Goal: Check status: Check status

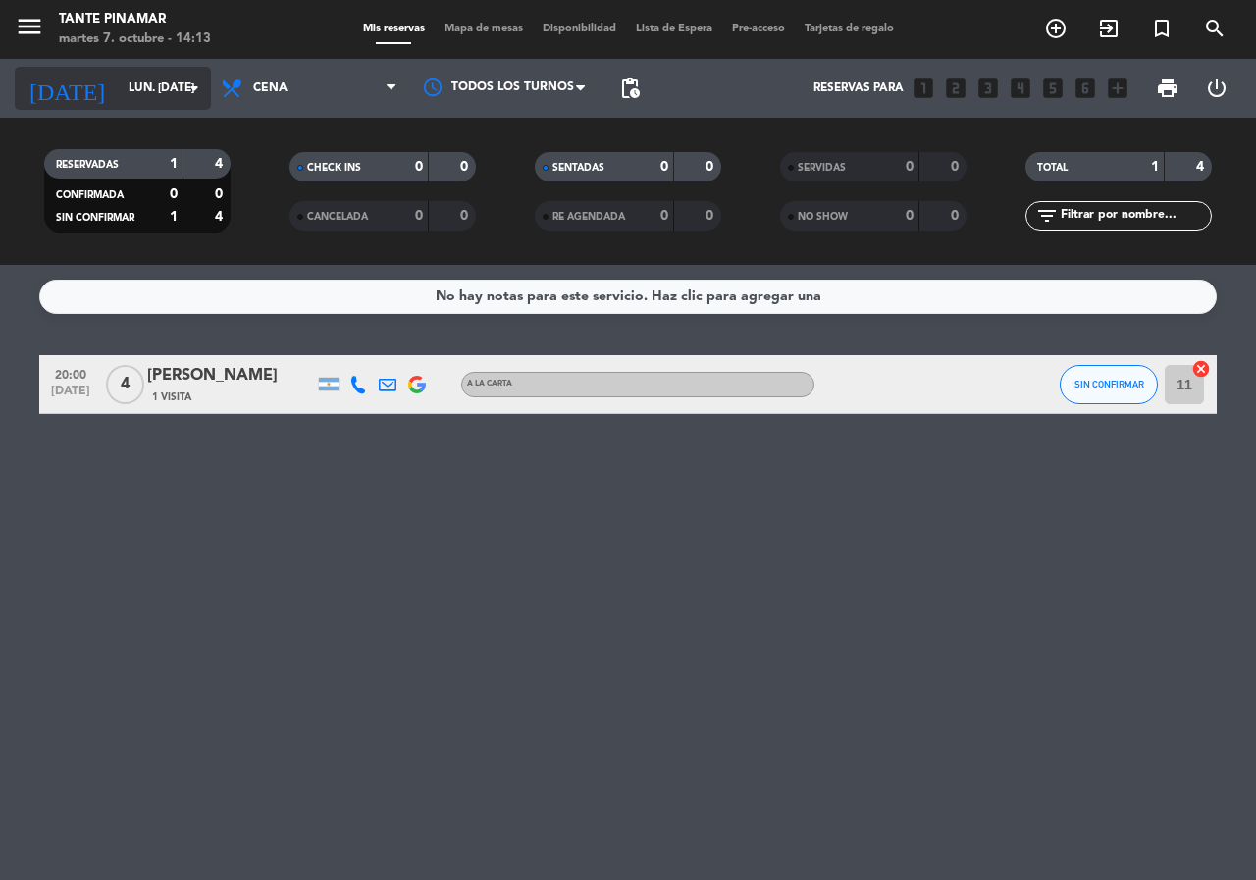
click at [119, 90] on input "lun. [DATE]" at bounding box center [197, 88] width 156 height 33
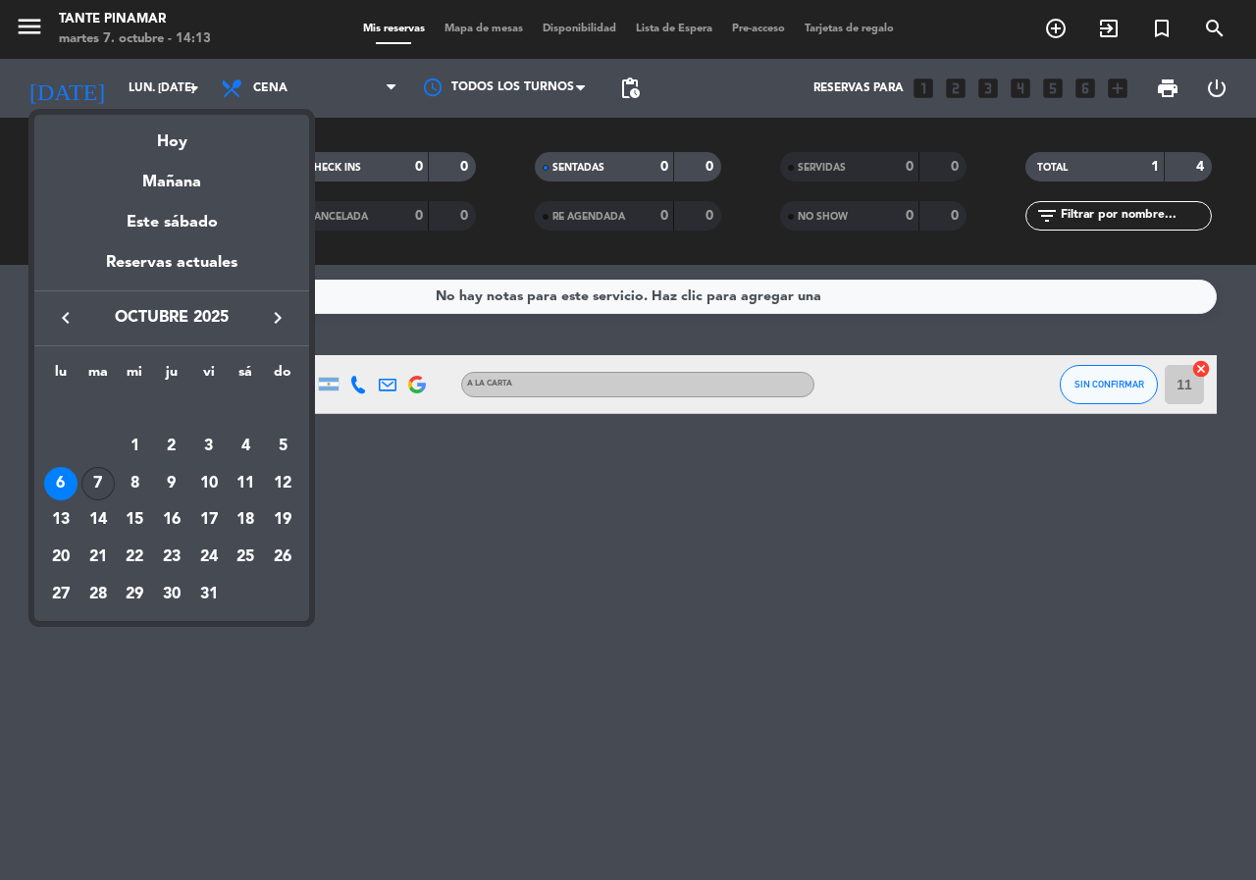
click at [95, 476] on div "7" at bounding box center [97, 483] width 33 height 33
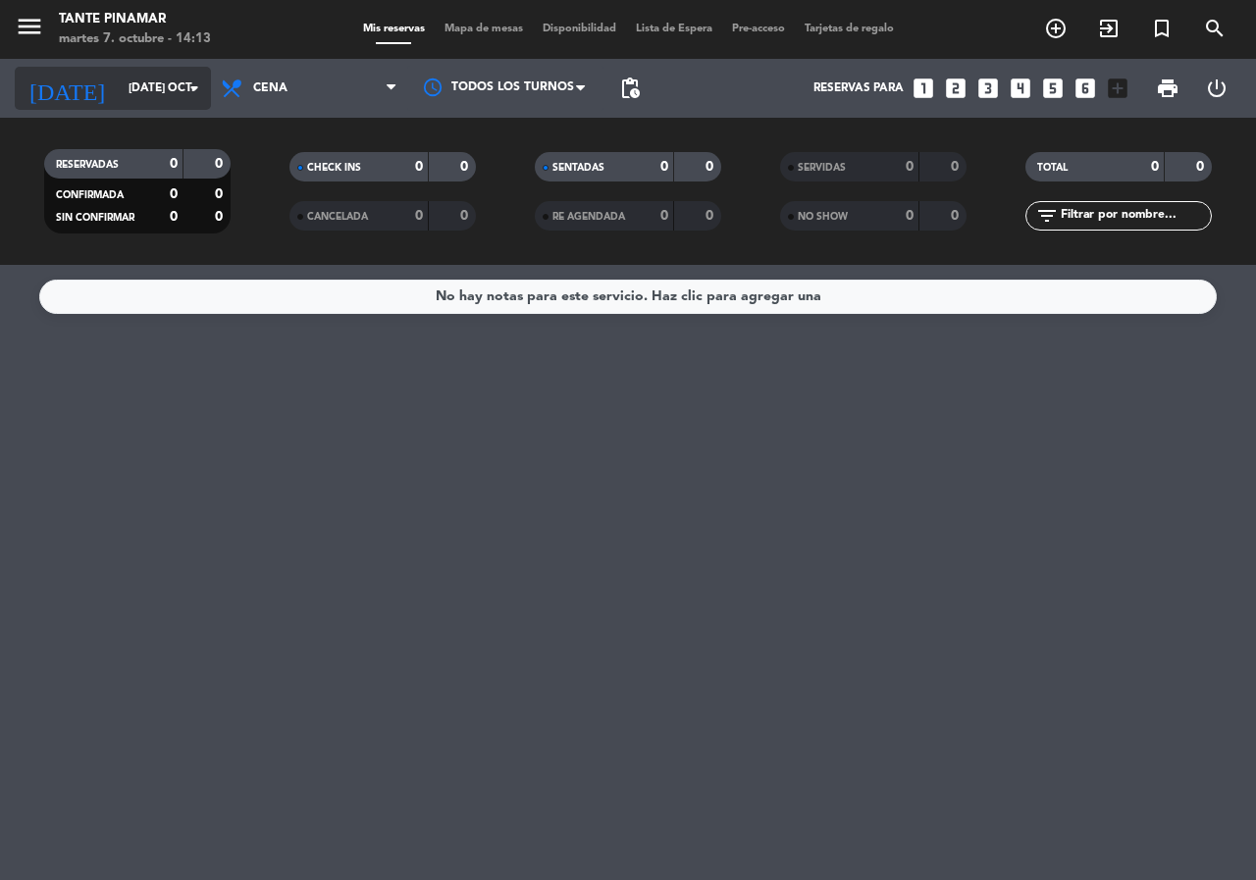
click at [125, 80] on input "[DATE] oct." at bounding box center [197, 88] width 156 height 33
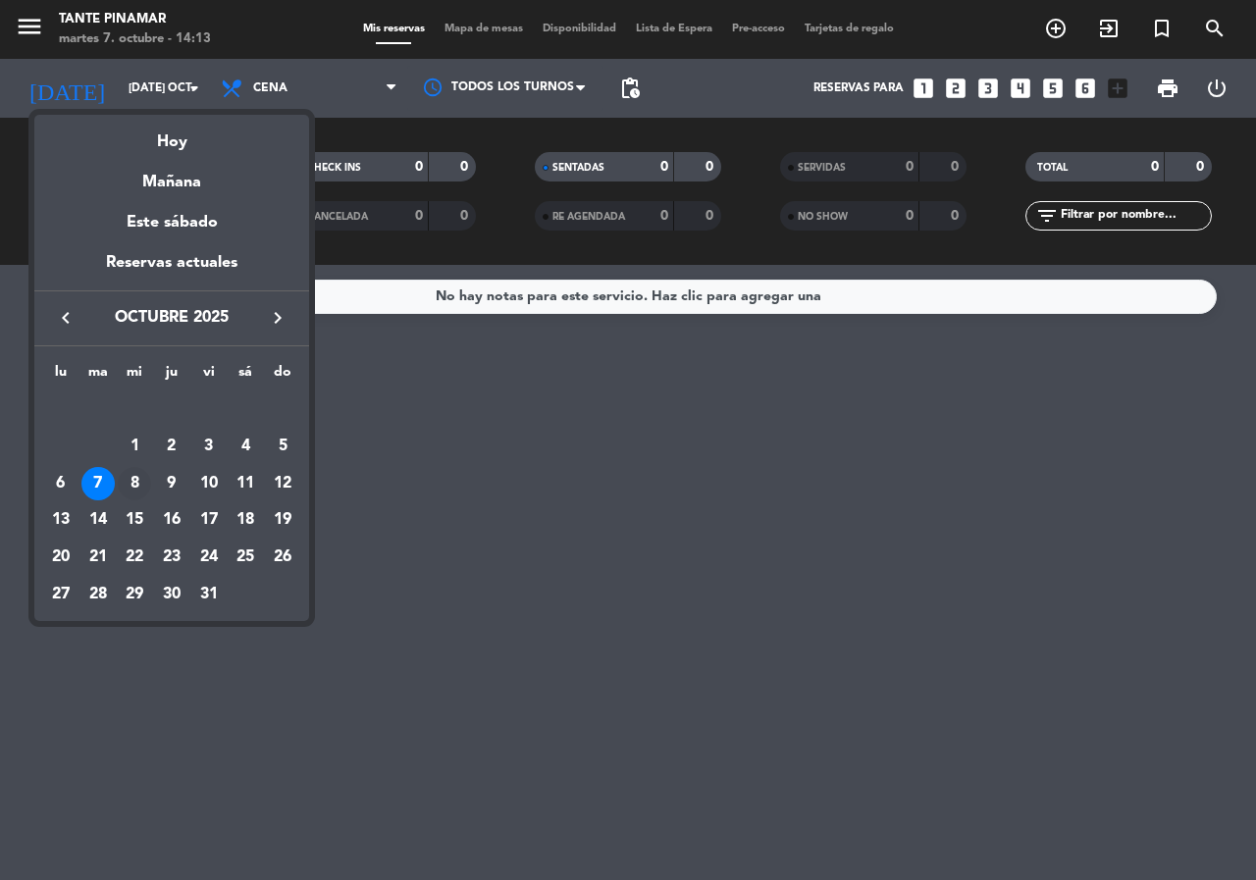
click at [145, 487] on div "8" at bounding box center [134, 483] width 33 height 33
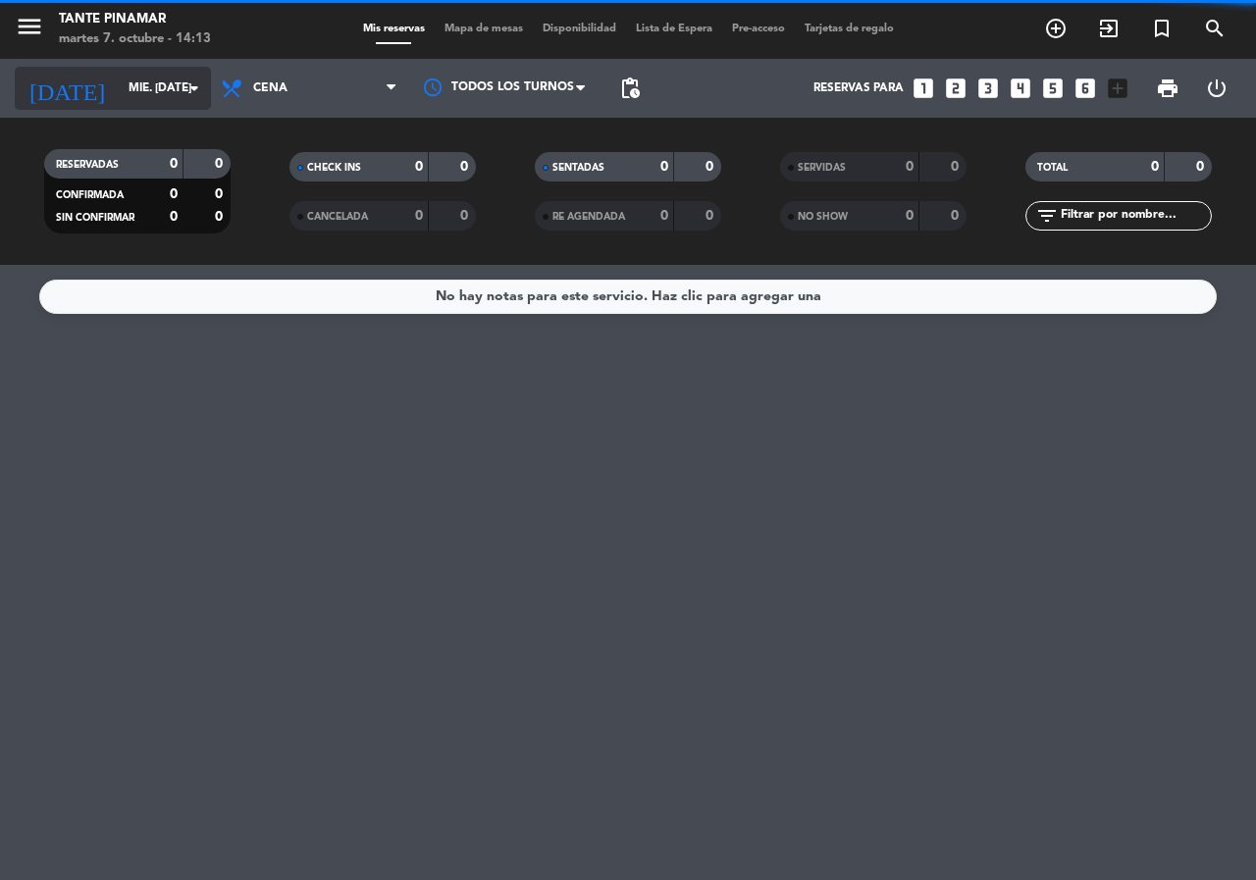
click at [167, 88] on input "mié. [DATE]" at bounding box center [197, 88] width 156 height 33
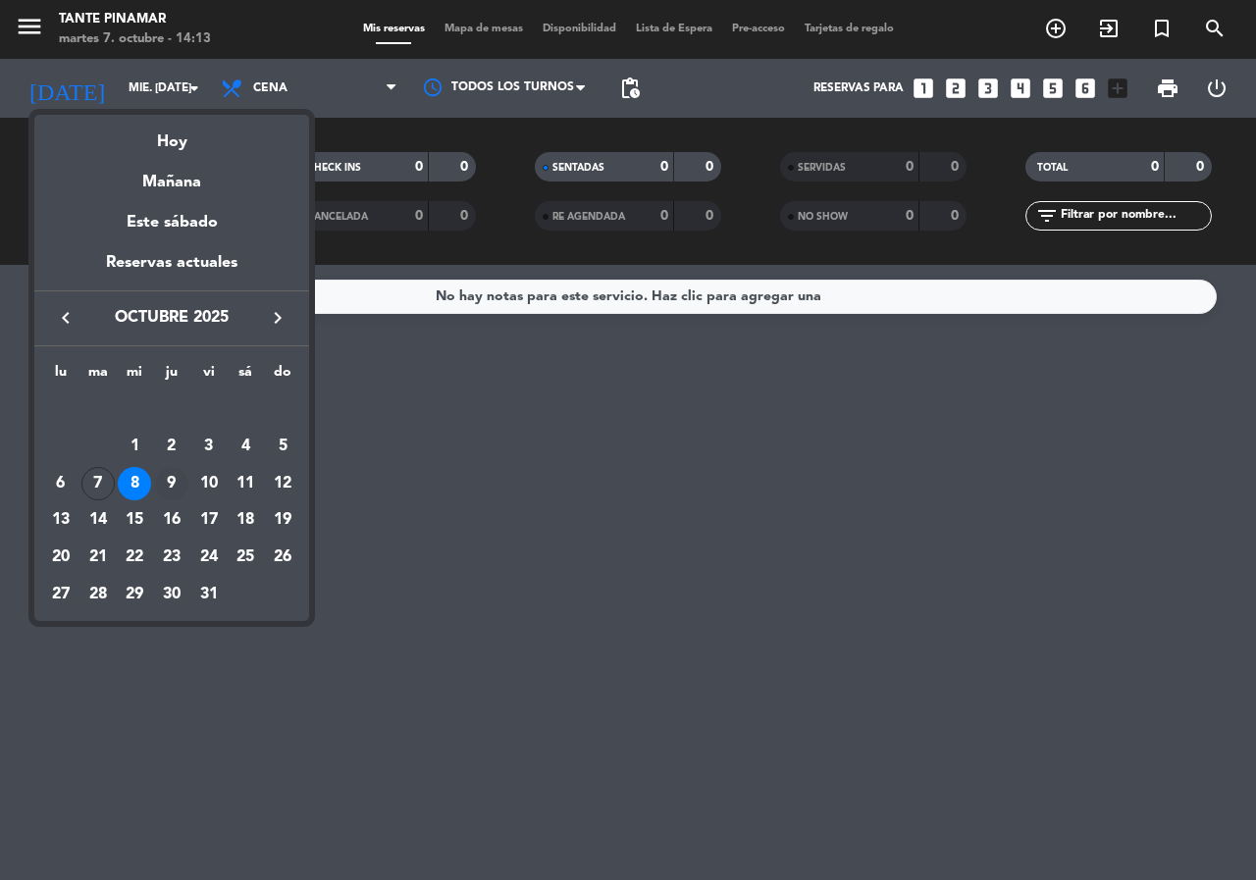
click at [172, 488] on div "9" at bounding box center [171, 483] width 33 height 33
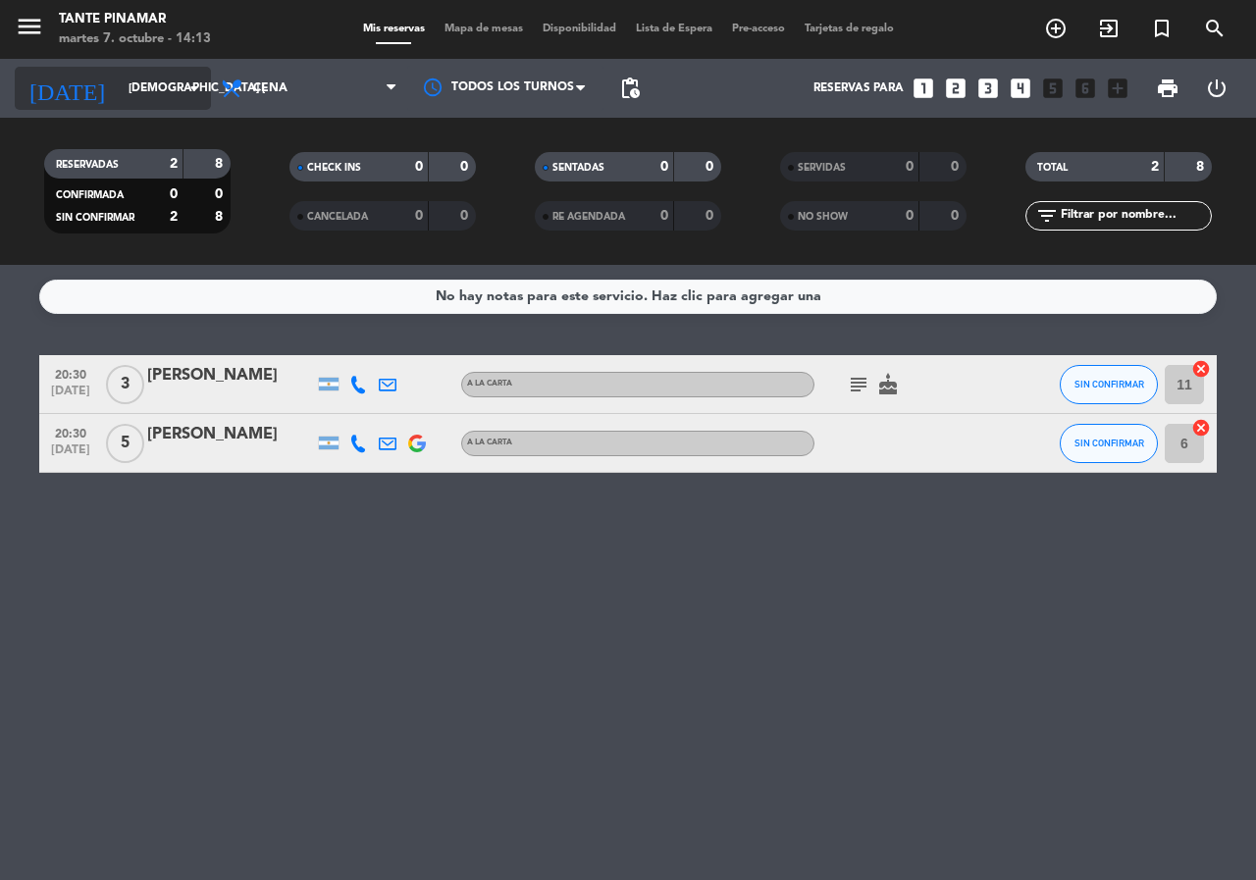
click at [188, 92] on icon "arrow_drop_down" at bounding box center [194, 89] width 24 height 24
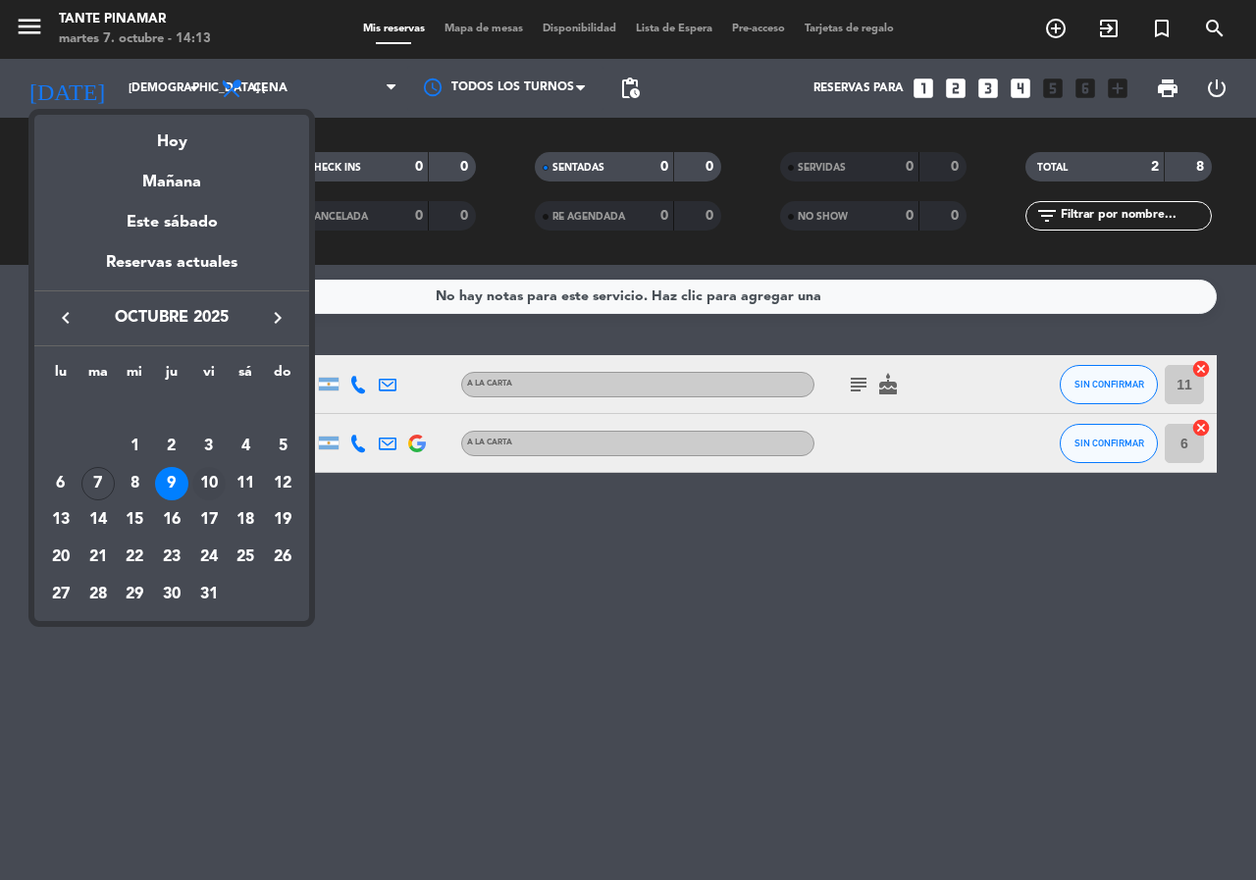
click at [201, 486] on div "10" at bounding box center [208, 483] width 33 height 33
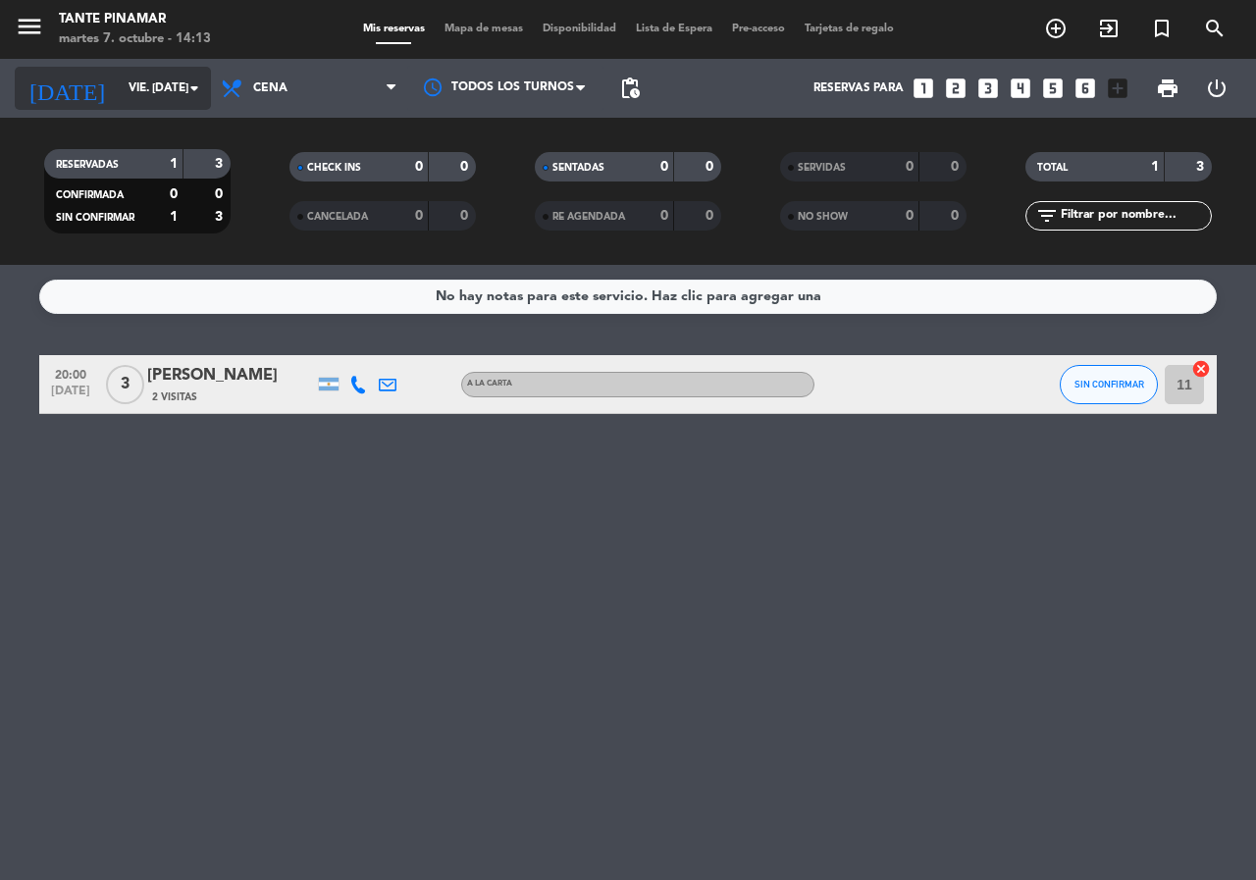
click at [156, 84] on input "vie. [DATE]" at bounding box center [197, 88] width 156 height 33
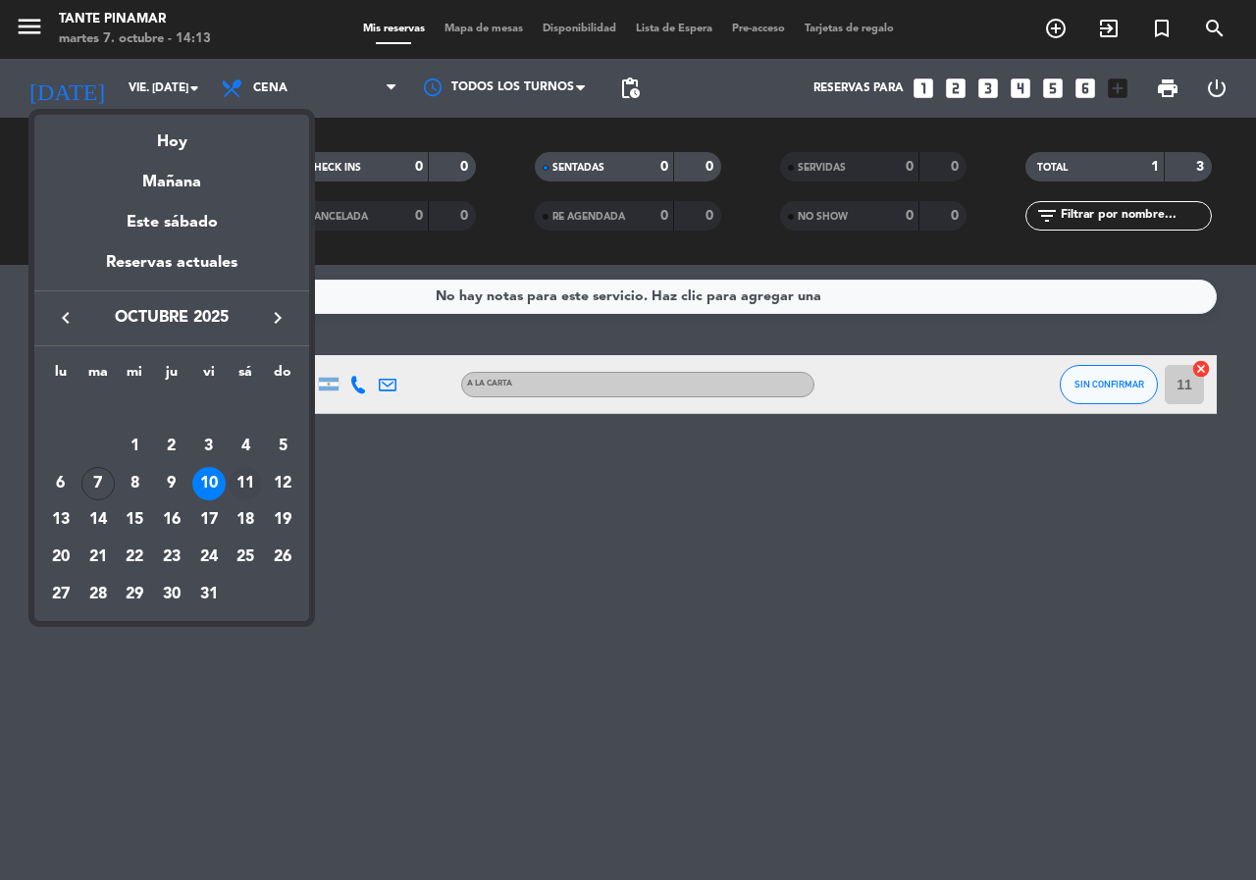
click at [250, 481] on div "11" at bounding box center [245, 483] width 33 height 33
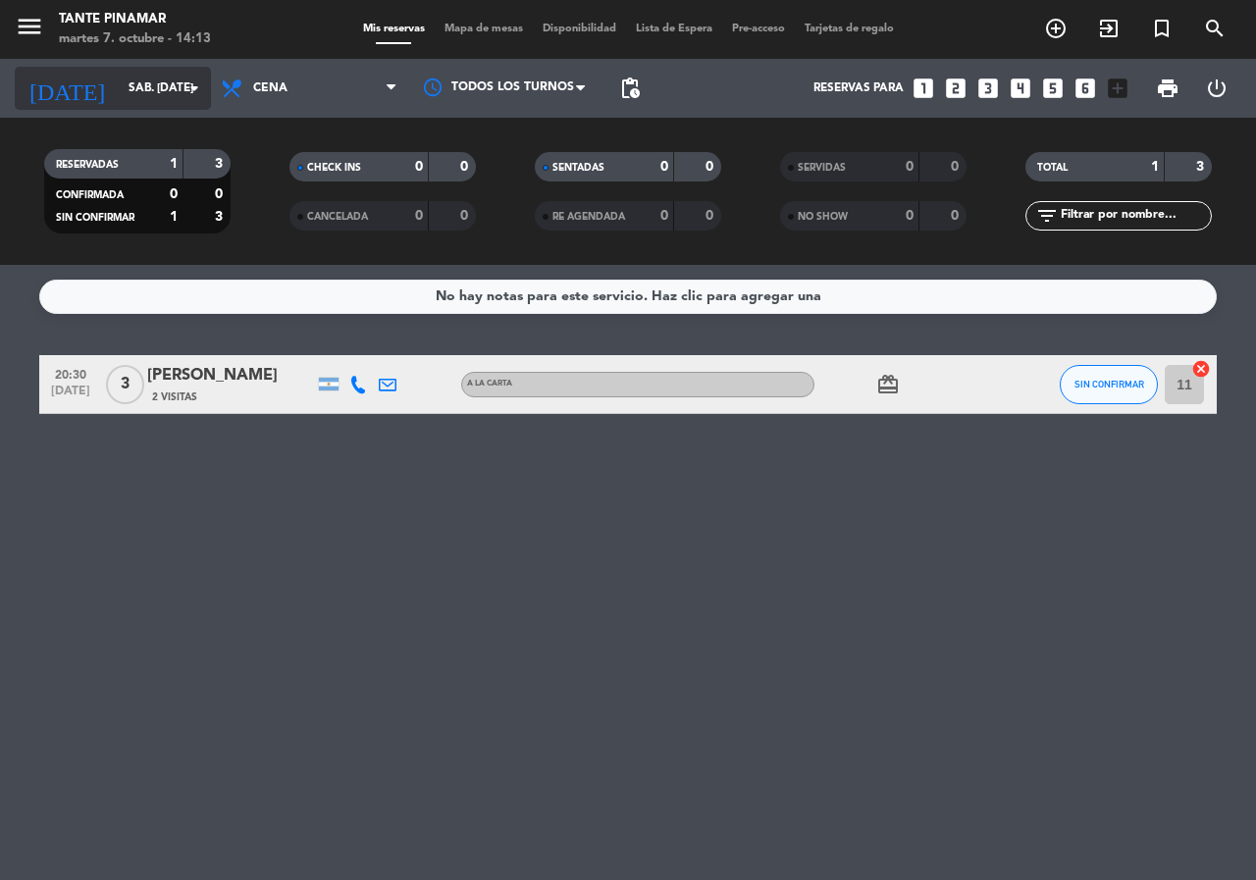
click at [158, 82] on input "sáb. [DATE]" at bounding box center [197, 88] width 156 height 33
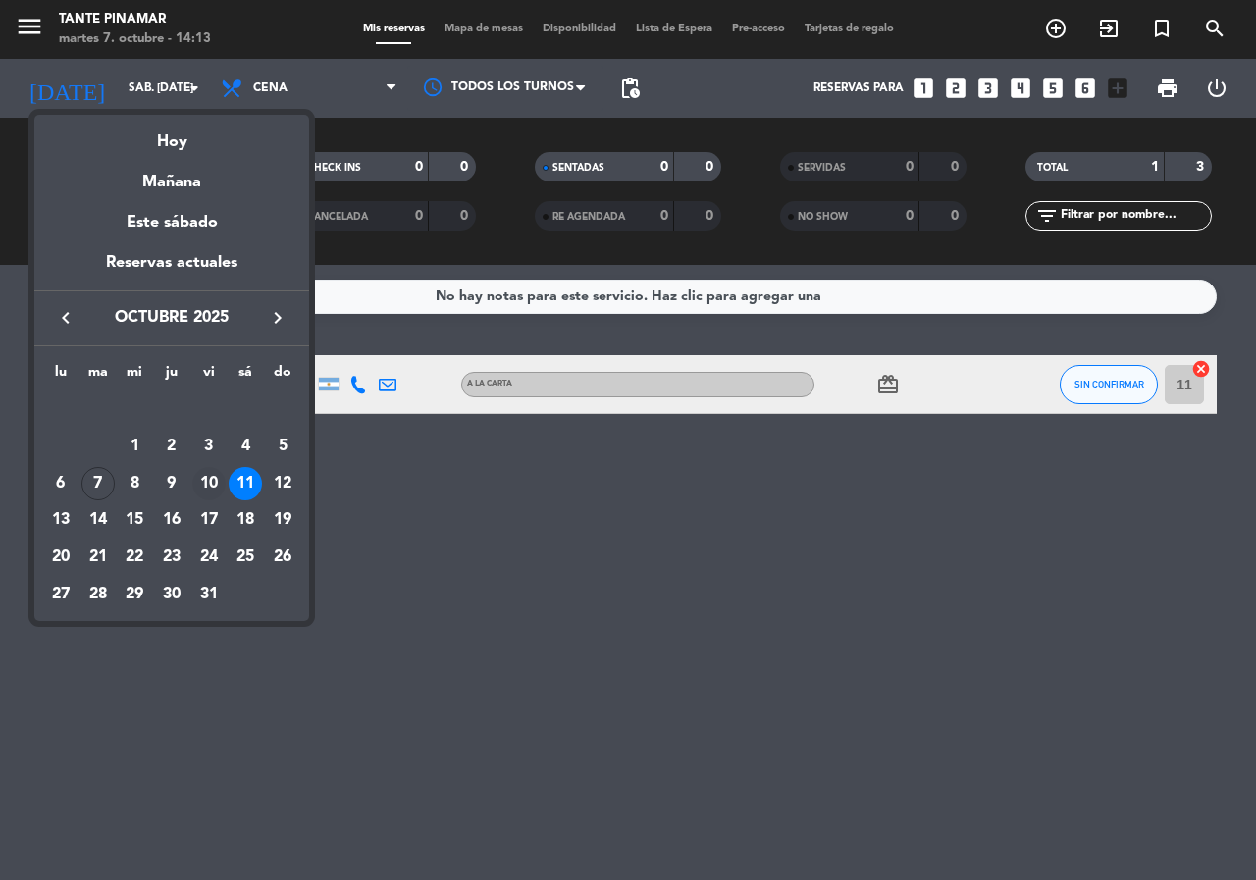
click at [210, 487] on div "10" at bounding box center [208, 483] width 33 height 33
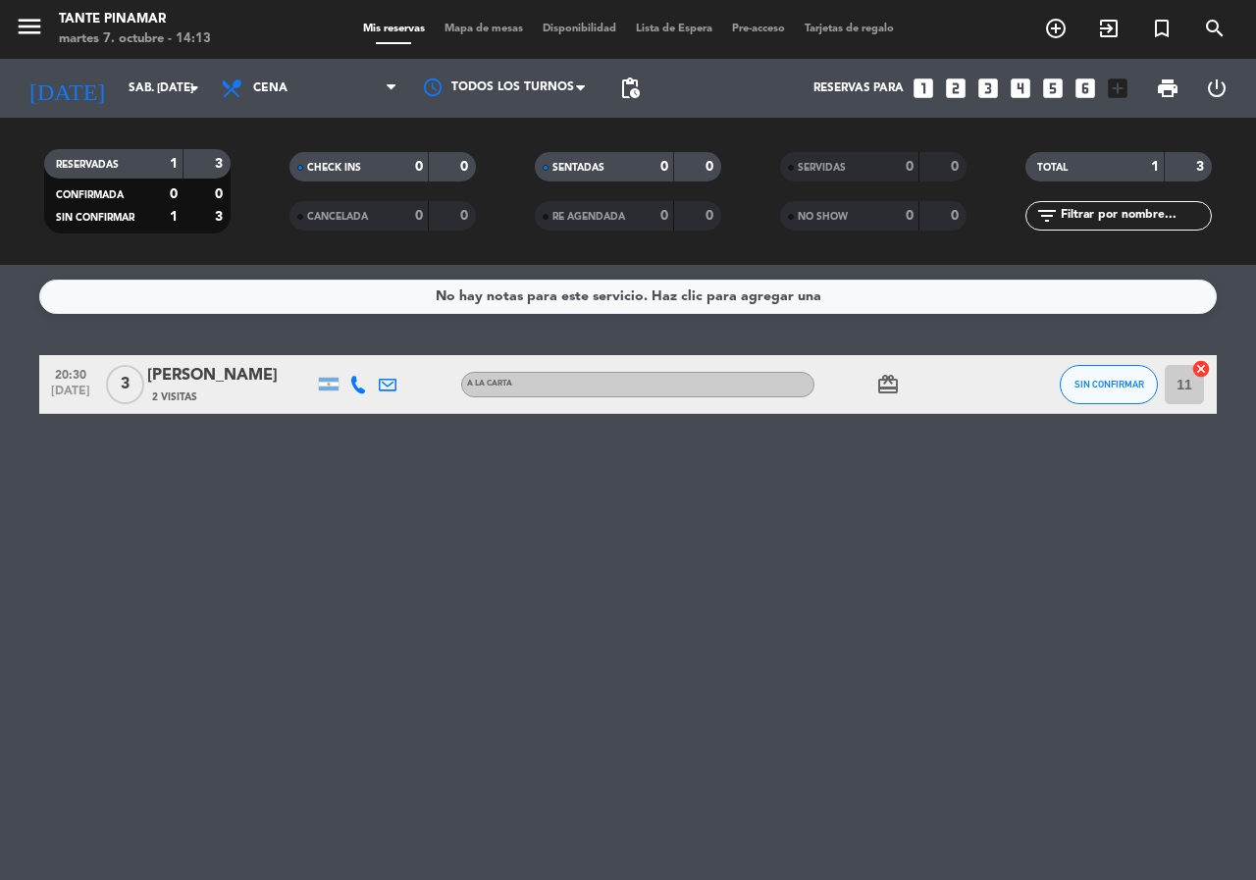
type input "vie. [DATE]"
